Goal: Check status: Check status

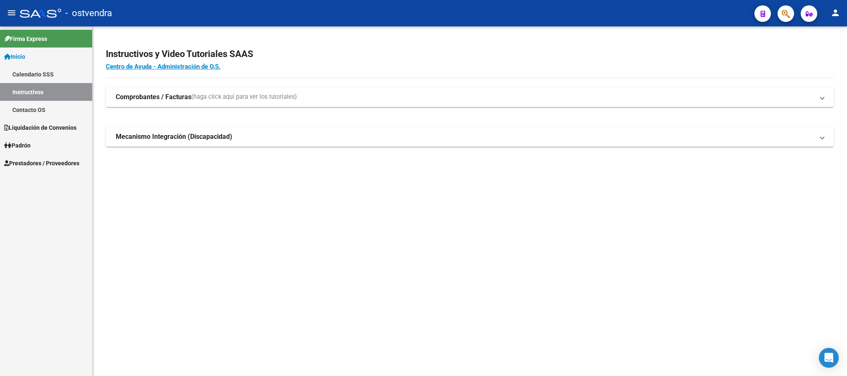
click at [43, 165] on span "Prestadores / Proveedores" at bounding box center [41, 163] width 75 height 9
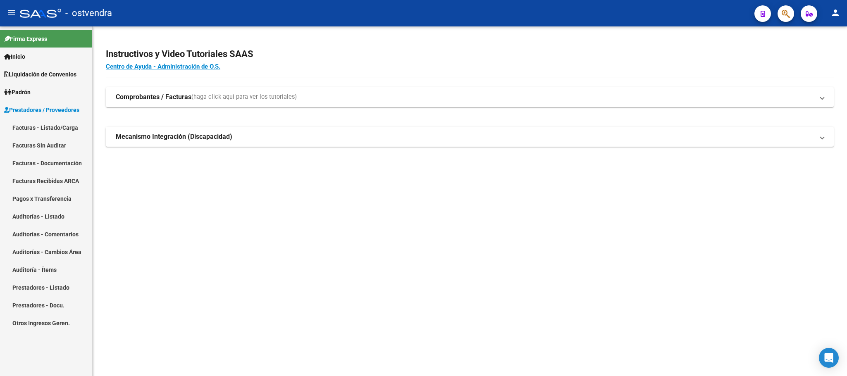
click at [55, 126] on link "Facturas - Listado/Carga" at bounding box center [46, 128] width 92 height 18
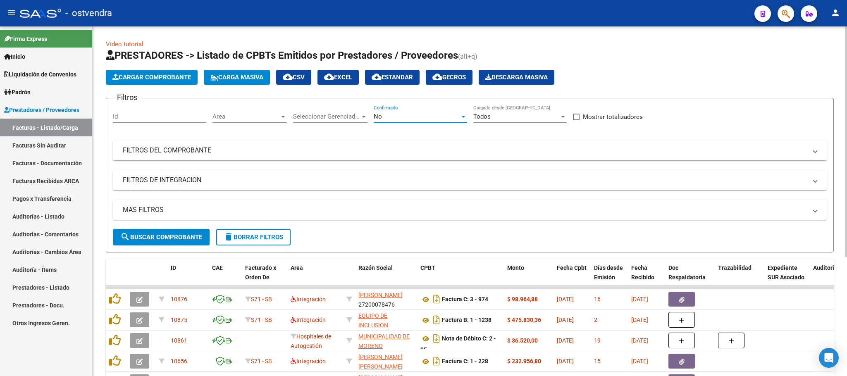
click at [398, 117] on div "No" at bounding box center [416, 116] width 86 height 7
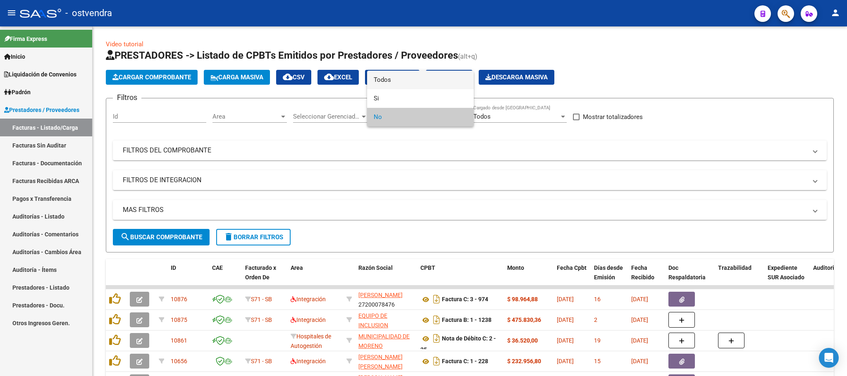
click at [393, 81] on span "Todos" at bounding box center [419, 80] width 93 height 19
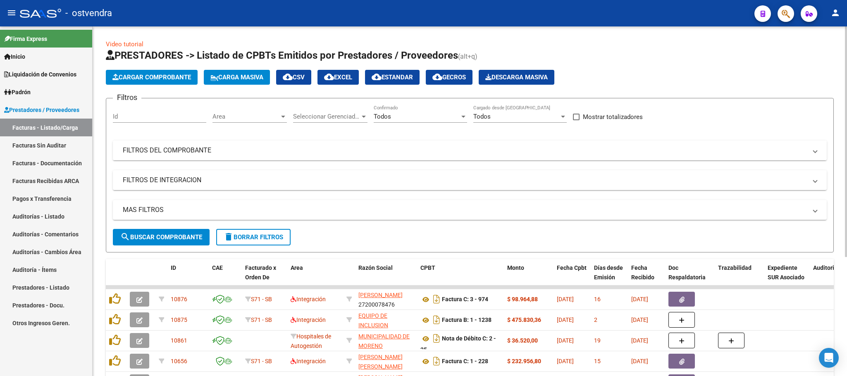
click at [217, 153] on mat-panel-title "FILTROS DEL COMPROBANTE" at bounding box center [465, 150] width 684 height 9
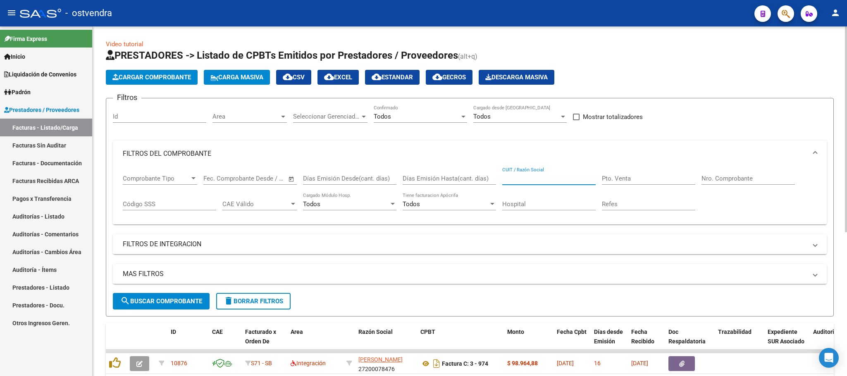
click at [540, 176] on input "CUIT / Razón Social" at bounding box center [548, 178] width 93 height 7
type input "CIRUGIA CENTRO"
click at [197, 298] on span "search Buscar Comprobante" at bounding box center [161, 300] width 82 height 7
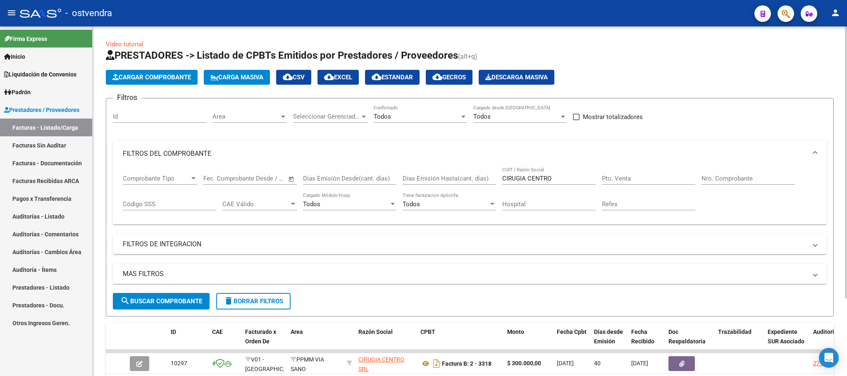
scroll to position [100, 0]
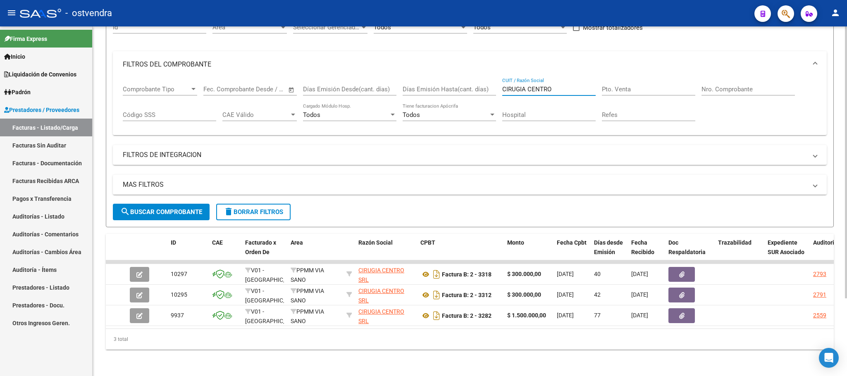
drag, startPoint x: 553, startPoint y: 77, endPoint x: 492, endPoint y: 73, distance: 60.5
click at [492, 78] on div "Comprobante Tipo Comprobante Tipo Fecha inicio – Fecha fin Fec. Comprobante Des…" at bounding box center [470, 103] width 694 height 51
click at [729, 86] on input "Nro. Comprobante" at bounding box center [747, 89] width 93 height 7
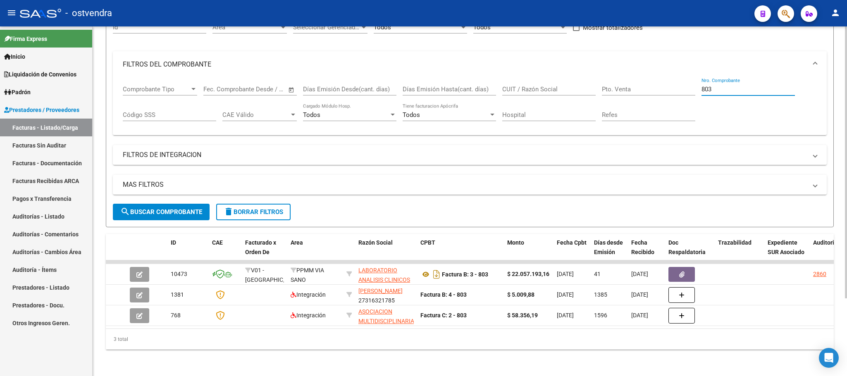
drag, startPoint x: 715, startPoint y: 77, endPoint x: 685, endPoint y: 77, distance: 30.6
click at [685, 78] on div "Comprobante Tipo Comprobante Tipo Fecha inicio – Fecha fin Fec. Comprobante Des…" at bounding box center [470, 103] width 694 height 51
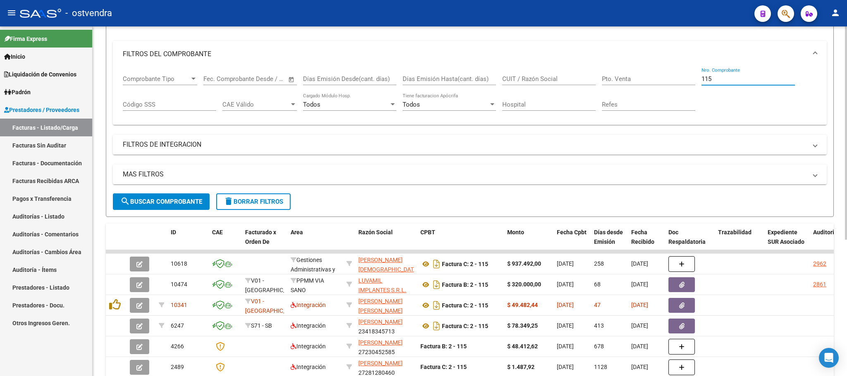
type input "115"
click at [540, 81] on input "CUIT / Razón Social" at bounding box center [548, 78] width 93 height 7
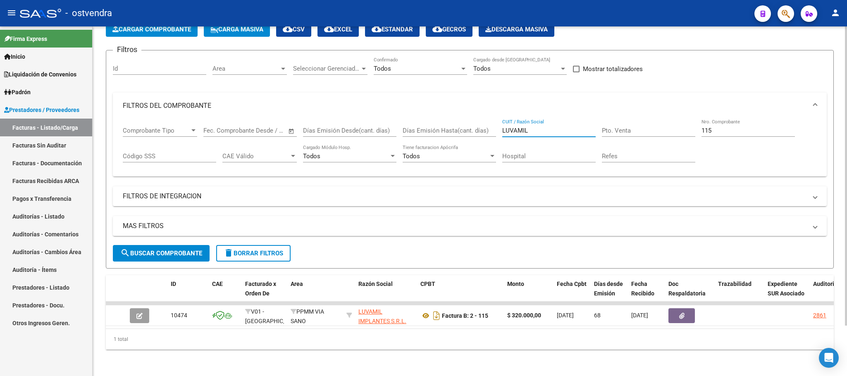
scroll to position [59, 0]
type input "LUVAMIL"
drag, startPoint x: 552, startPoint y: 117, endPoint x: 492, endPoint y: 108, distance: 60.1
click at [492, 119] on div "Comprobante Tipo Comprobante Tipo Fecha inicio – Fecha fin Fec. Comprobante Des…" at bounding box center [470, 144] width 694 height 51
drag, startPoint x: 718, startPoint y: 118, endPoint x: 690, endPoint y: 117, distance: 27.3
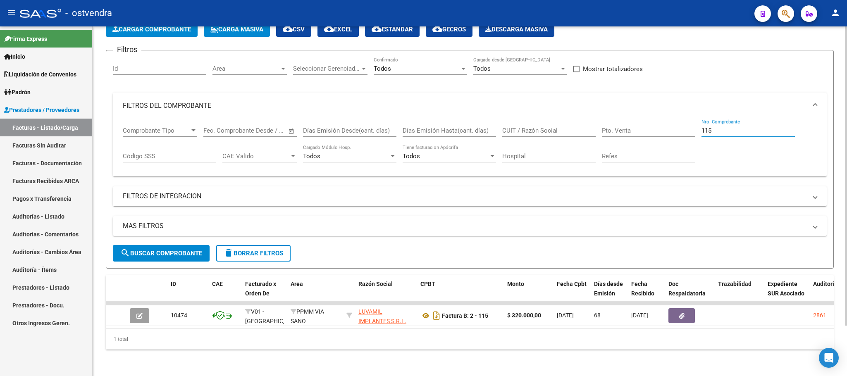
click at [690, 119] on div "Comprobante Tipo Comprobante Tipo Fecha inicio – Fecha fin Fec. Comprobante Des…" at bounding box center [470, 144] width 694 height 51
click at [540, 119] on div "CUIT / Razón Social" at bounding box center [548, 128] width 93 height 18
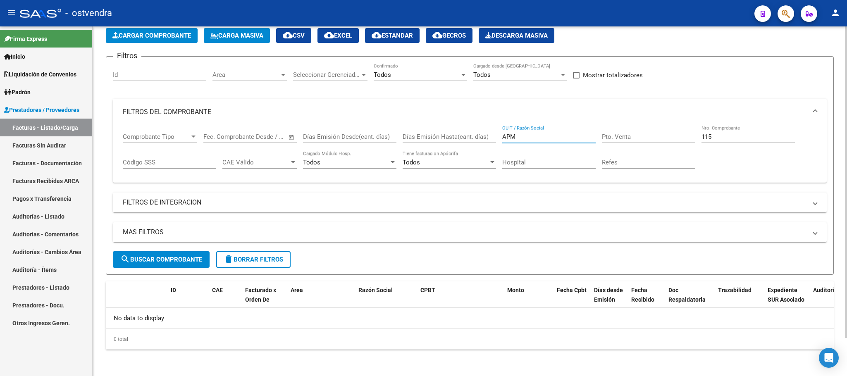
scroll to position [43, 0]
type input "APM"
drag, startPoint x: 711, startPoint y: 134, endPoint x: 693, endPoint y: 135, distance: 18.2
click at [693, 135] on div "Comprobante Tipo Comprobante Tipo Fecha inicio – Fecha fin Fec. Comprobante Des…" at bounding box center [470, 150] width 694 height 51
drag, startPoint x: 526, startPoint y: 136, endPoint x: 496, endPoint y: 132, distance: 30.0
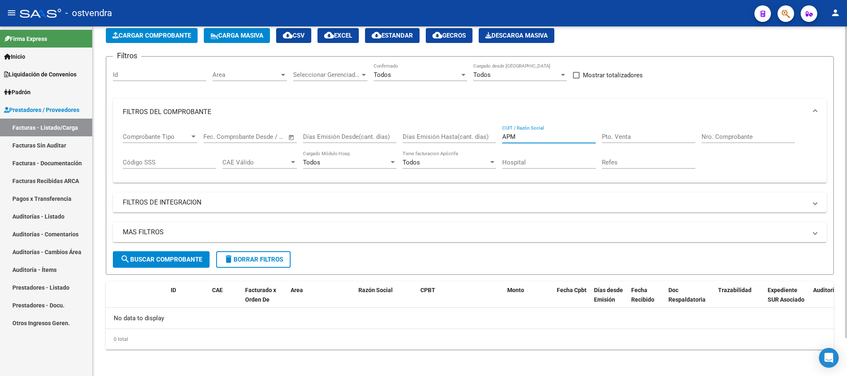
click at [496, 132] on div "Comprobante Tipo Comprobante Tipo Fecha inicio – Fecha fin Fec. Comprobante Des…" at bounding box center [470, 150] width 694 height 51
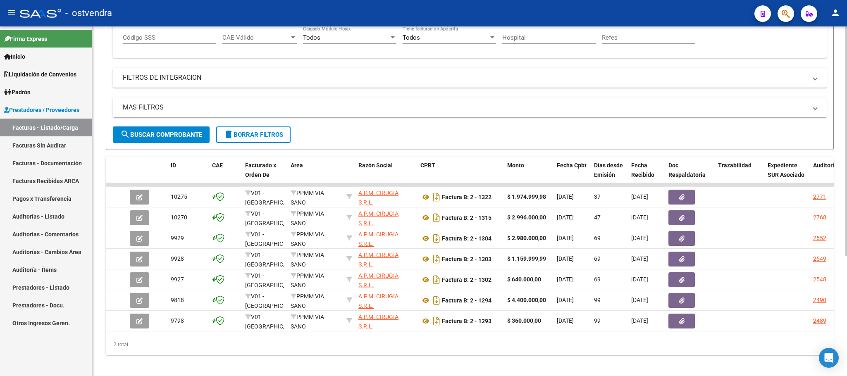
scroll to position [0, 0]
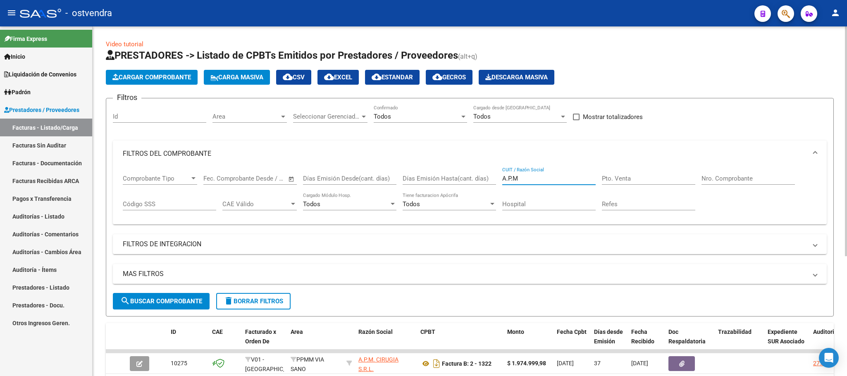
drag, startPoint x: 521, startPoint y: 176, endPoint x: 480, endPoint y: 175, distance: 40.5
click at [480, 175] on div "Comprobante Tipo Comprobante Tipo Fecha inicio – Fecha fin Fec. Comprobante Des…" at bounding box center [470, 192] width 694 height 51
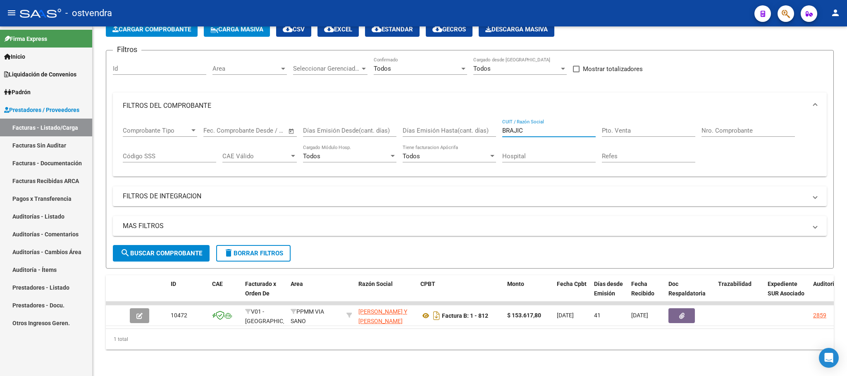
type input "BRAJIC"
drag, startPoint x: 527, startPoint y: 118, endPoint x: 485, endPoint y: 120, distance: 42.6
click at [485, 120] on div "Comprobante Tipo Comprobante Tipo Fecha inicio – Fecha fin Fec. Comprobante Des…" at bounding box center [470, 144] width 694 height 51
click at [744, 119] on div "Nro. Comprobante" at bounding box center [747, 128] width 93 height 18
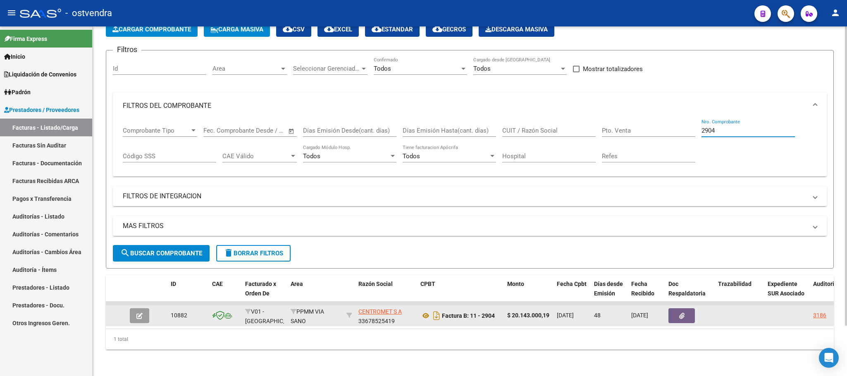
type input "2904"
click at [136, 313] on icon "button" at bounding box center [139, 316] width 6 height 6
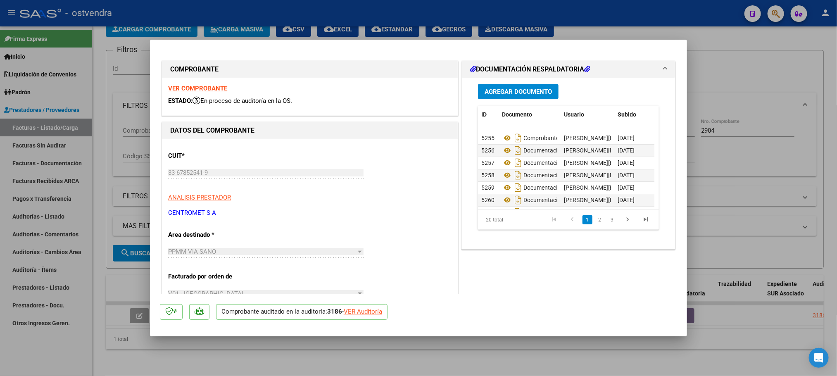
click at [795, 59] on div at bounding box center [418, 188] width 837 height 376
type input "$ 0,00"
